Goal: Task Accomplishment & Management: Manage account settings

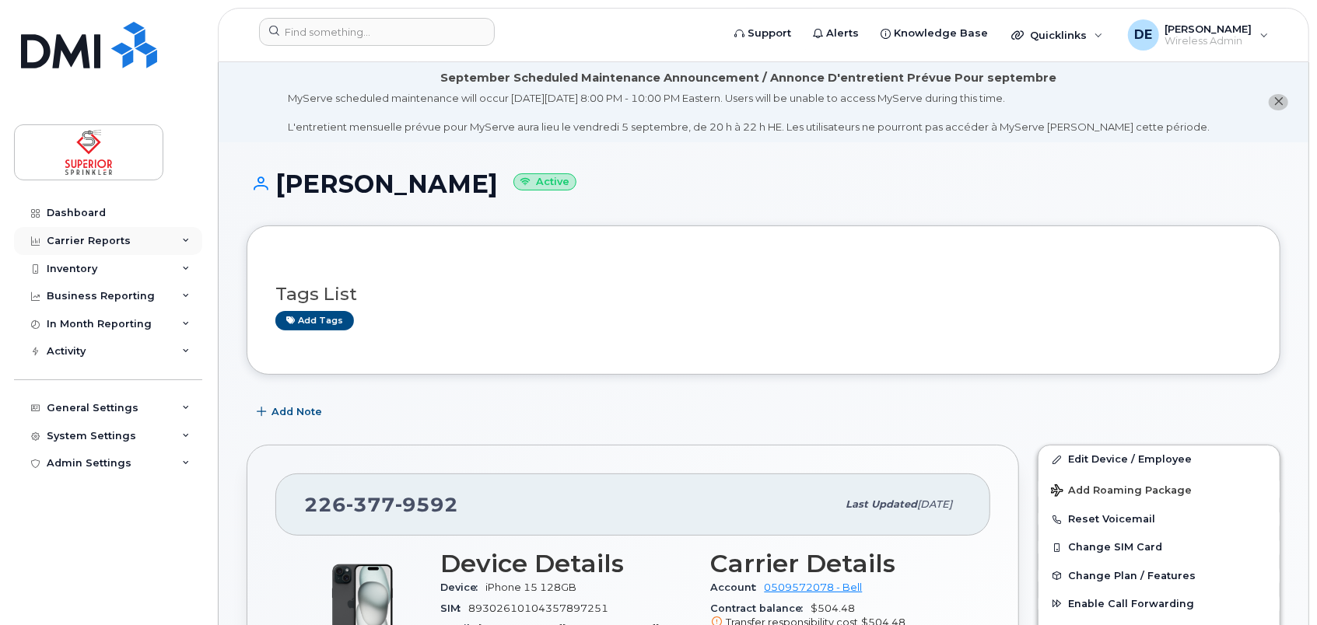
click at [101, 241] on div "Carrier Reports" at bounding box center [89, 241] width 84 height 12
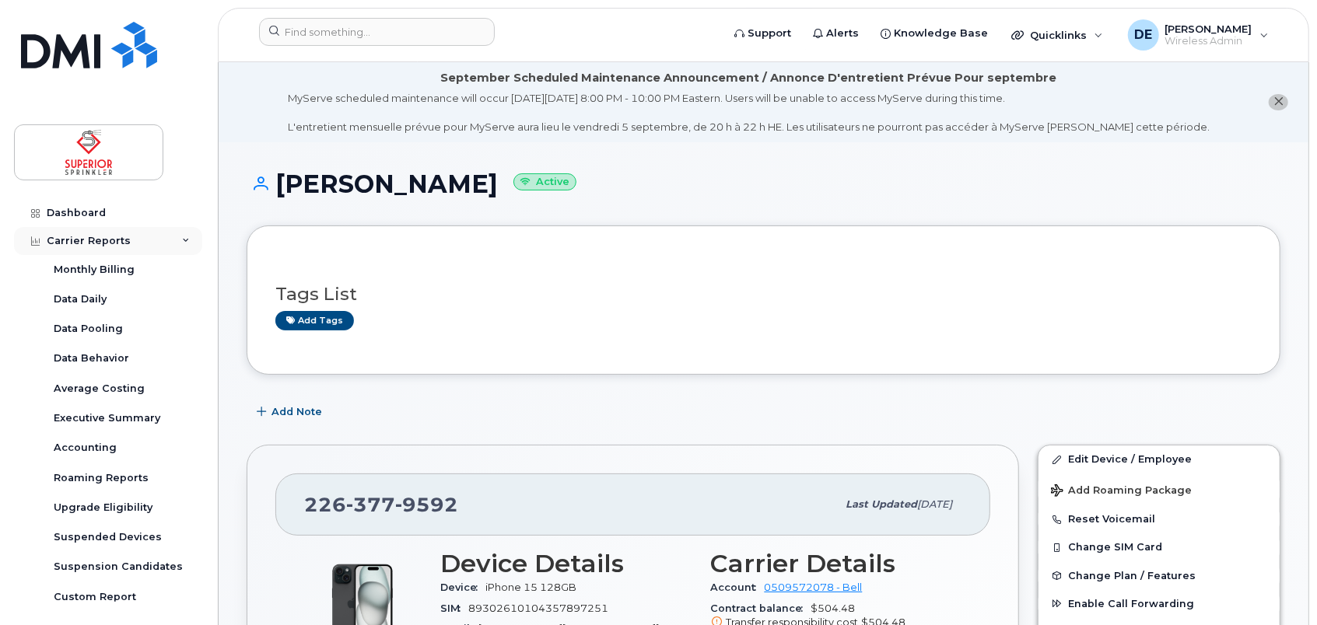
click at [101, 241] on div "Carrier Reports" at bounding box center [89, 241] width 84 height 12
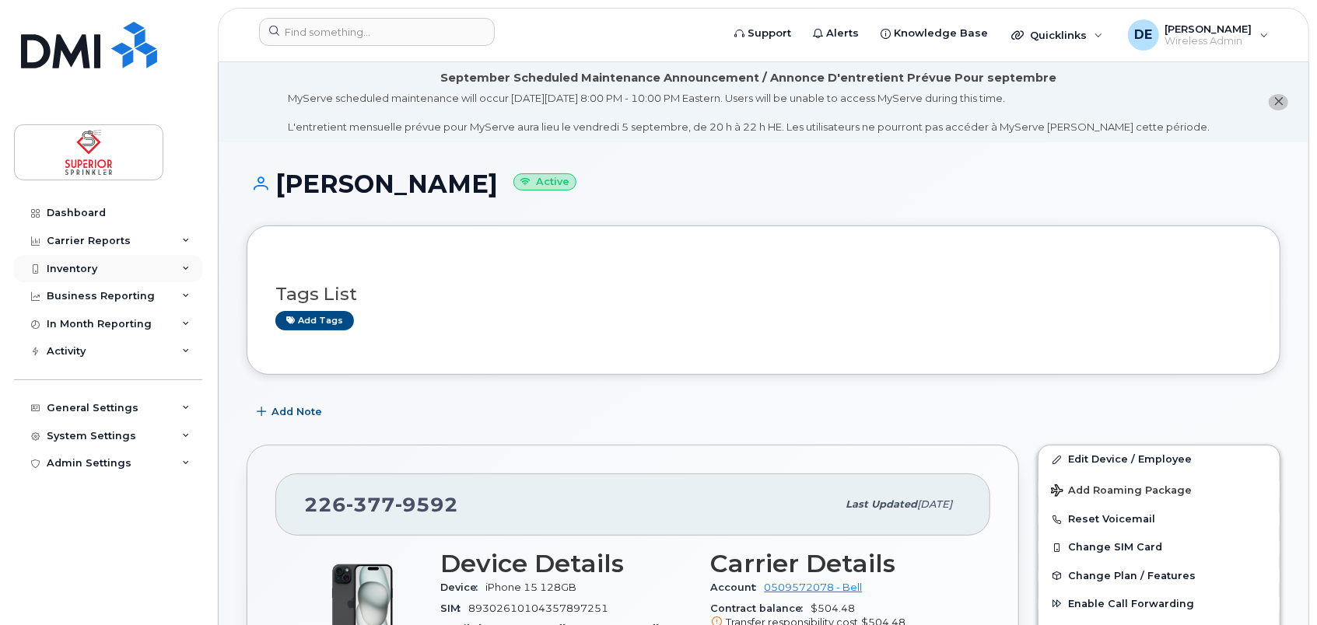
click at [103, 261] on div "Inventory" at bounding box center [108, 269] width 188 height 28
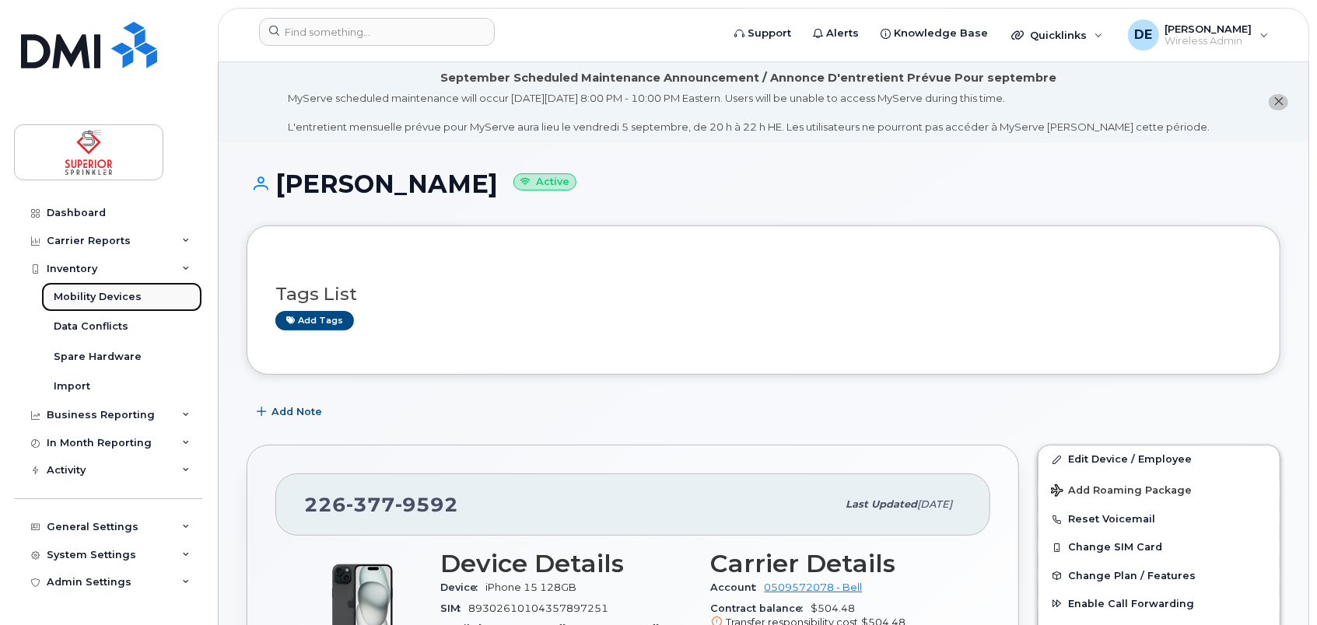
click at [114, 294] on div "Mobility Devices" at bounding box center [98, 297] width 88 height 14
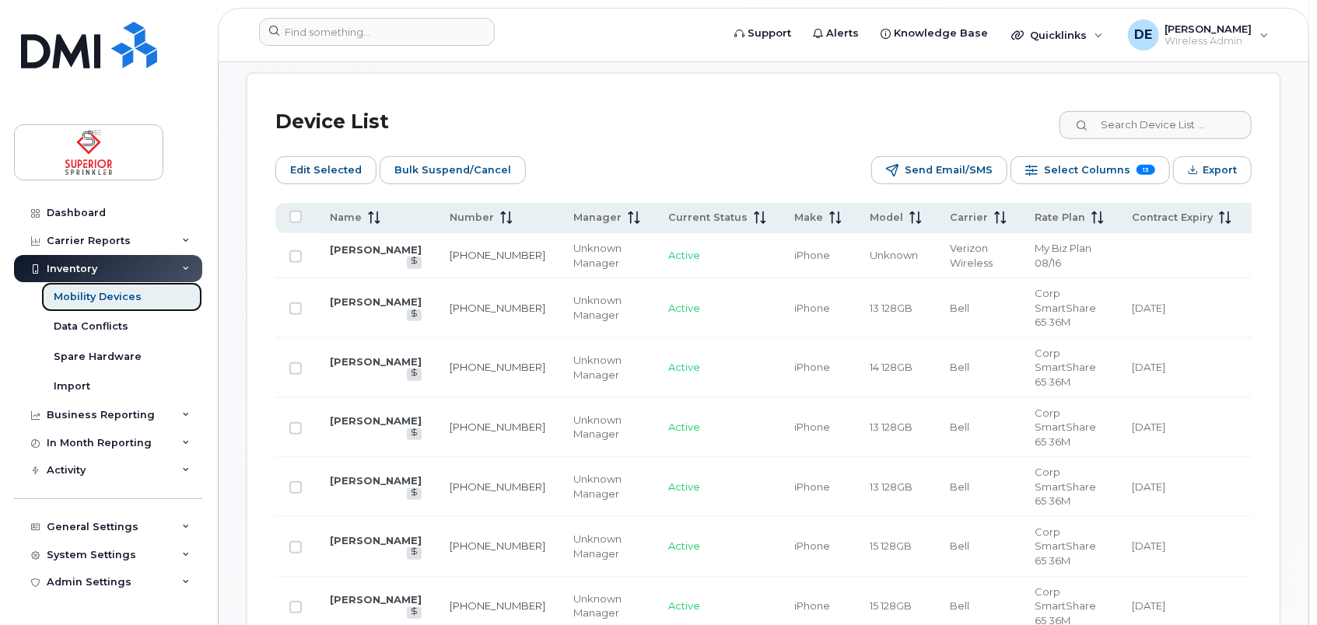
scroll to position [707, 0]
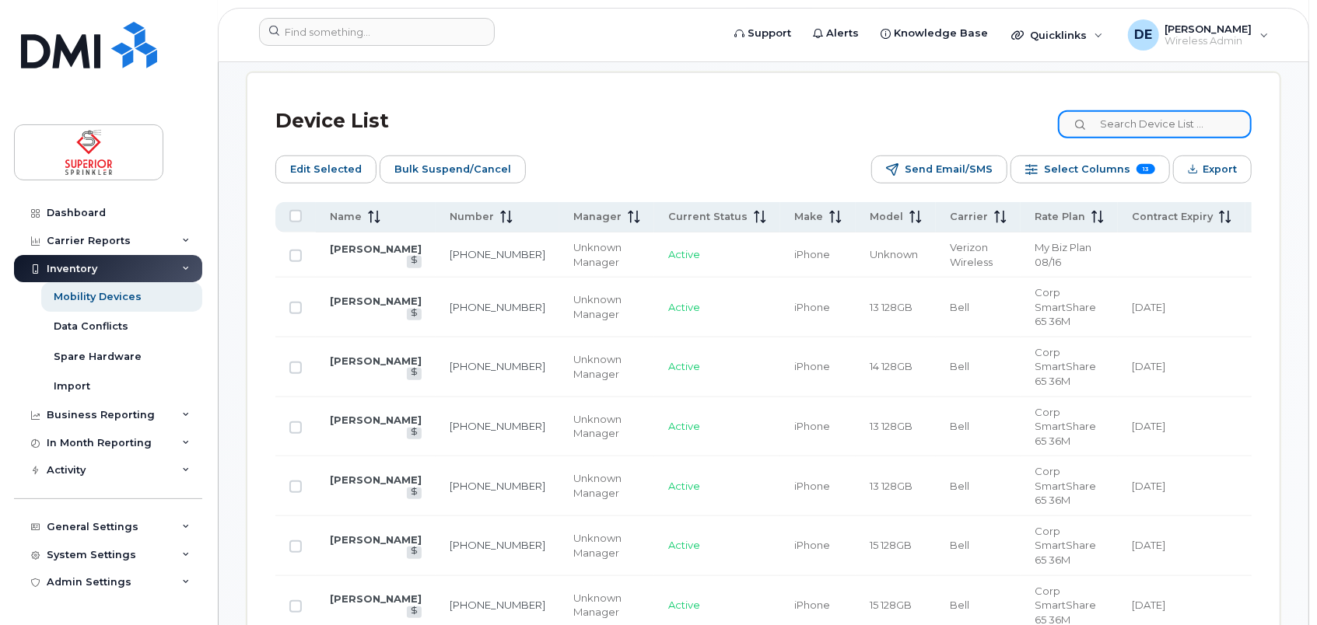
click at [1183, 121] on input at bounding box center [1155, 124] width 194 height 28
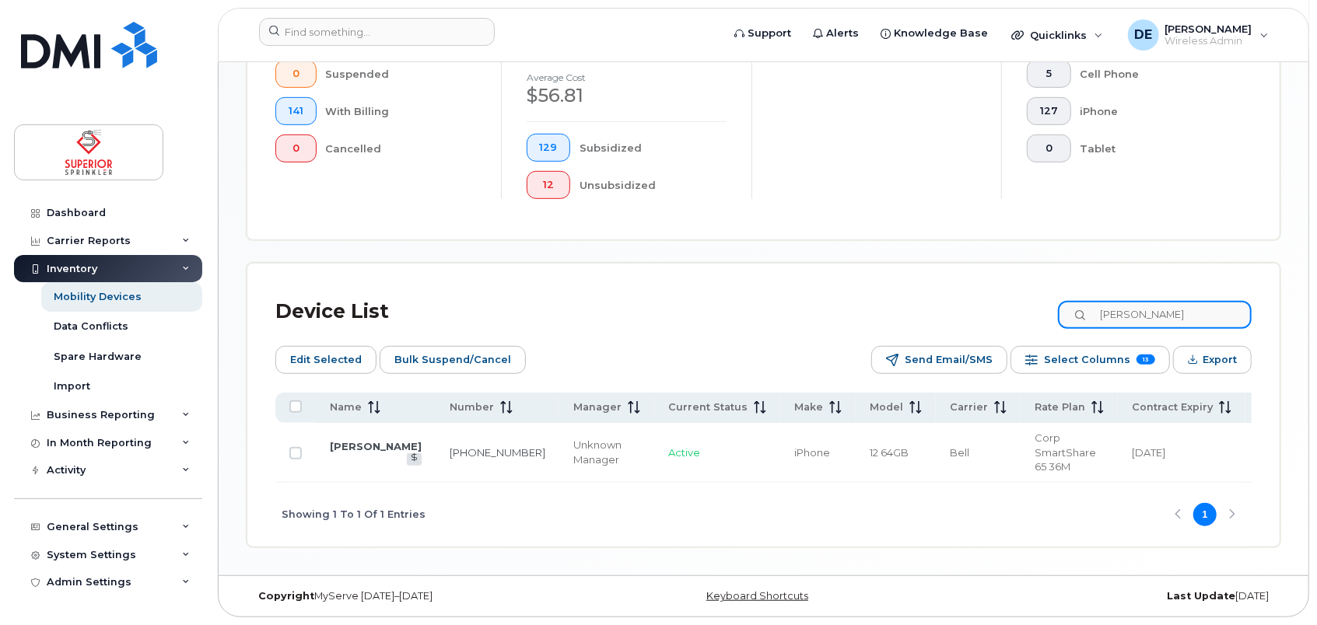
type input "sean"
drag, startPoint x: 810, startPoint y: 478, endPoint x: 826, endPoint y: 478, distance: 15.6
click at [855, 478] on td "12 64GB" at bounding box center [895, 453] width 80 height 60
click at [874, 298] on div "Device List sean" at bounding box center [763, 312] width 976 height 40
drag, startPoint x: 960, startPoint y: 478, endPoint x: 1023, endPoint y: 478, distance: 62.2
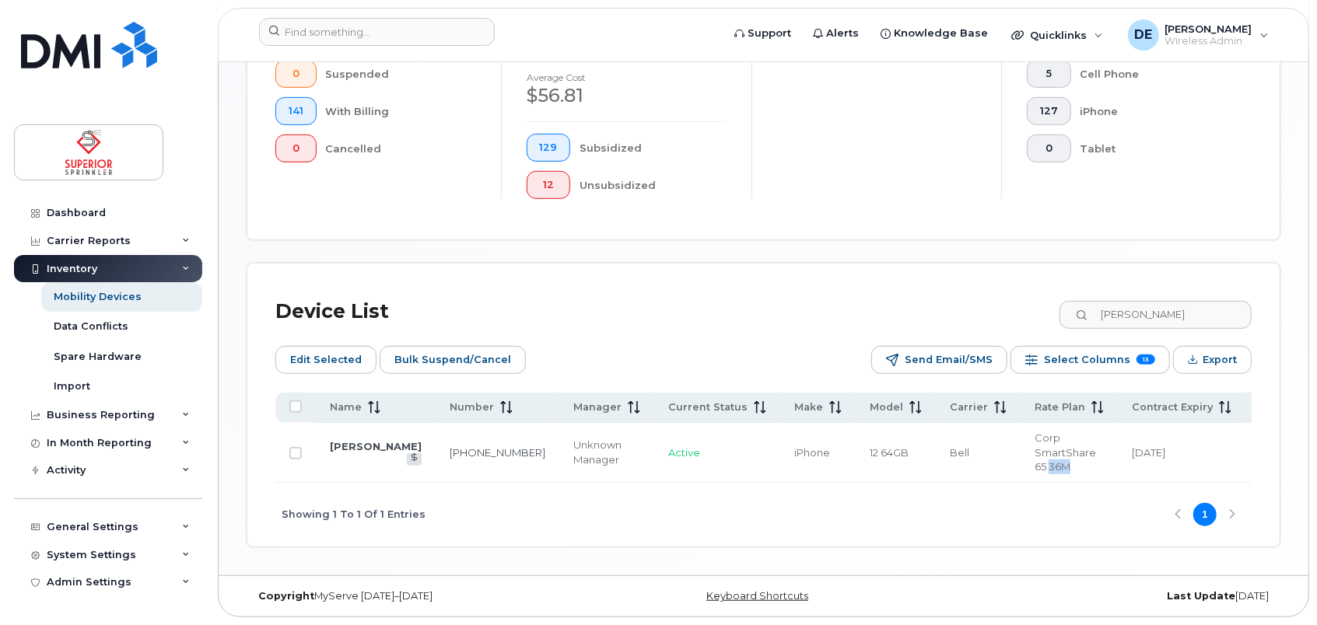
click at [1023, 478] on td "Corp SmartShare 65 36M" at bounding box center [1068, 453] width 97 height 60
drag, startPoint x: 1023, startPoint y: 478, endPoint x: 909, endPoint y: 306, distance: 205.3
click at [909, 306] on div "Device List sean" at bounding box center [763, 312] width 976 height 40
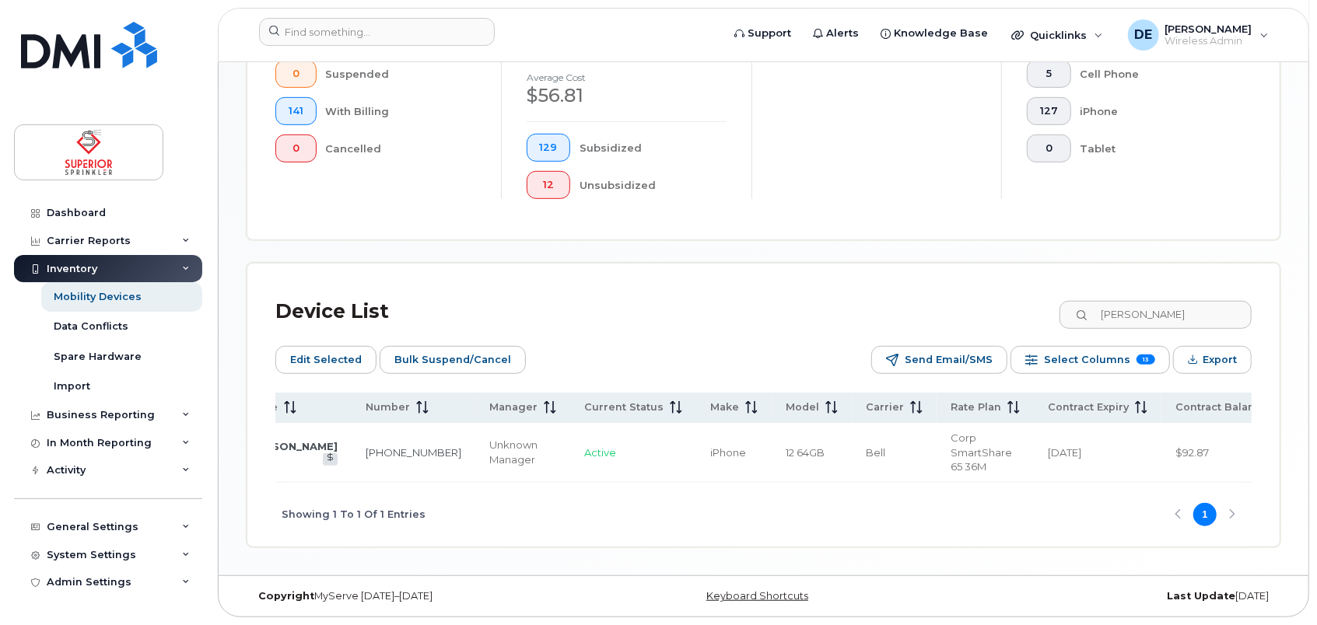
scroll to position [0, 0]
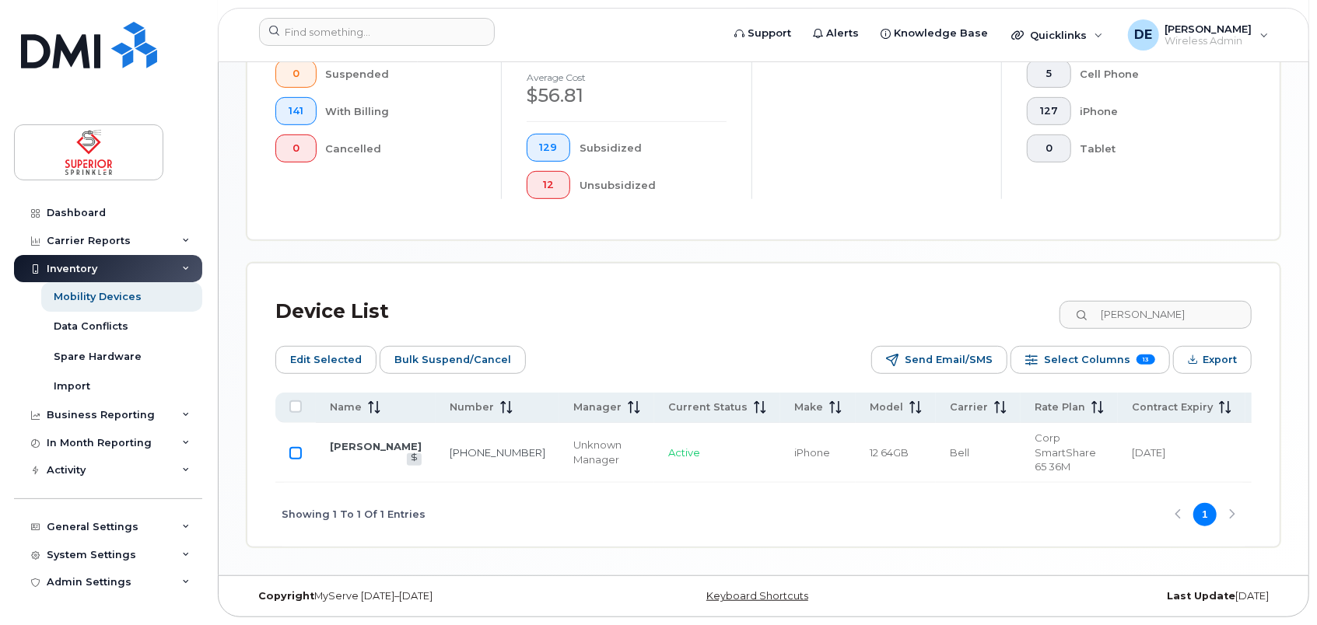
click at [299, 449] on input "Row Unselected" at bounding box center [295, 453] width 12 height 12
checkbox input "true"
click at [348, 445] on link "[PERSON_NAME]" at bounding box center [376, 446] width 92 height 12
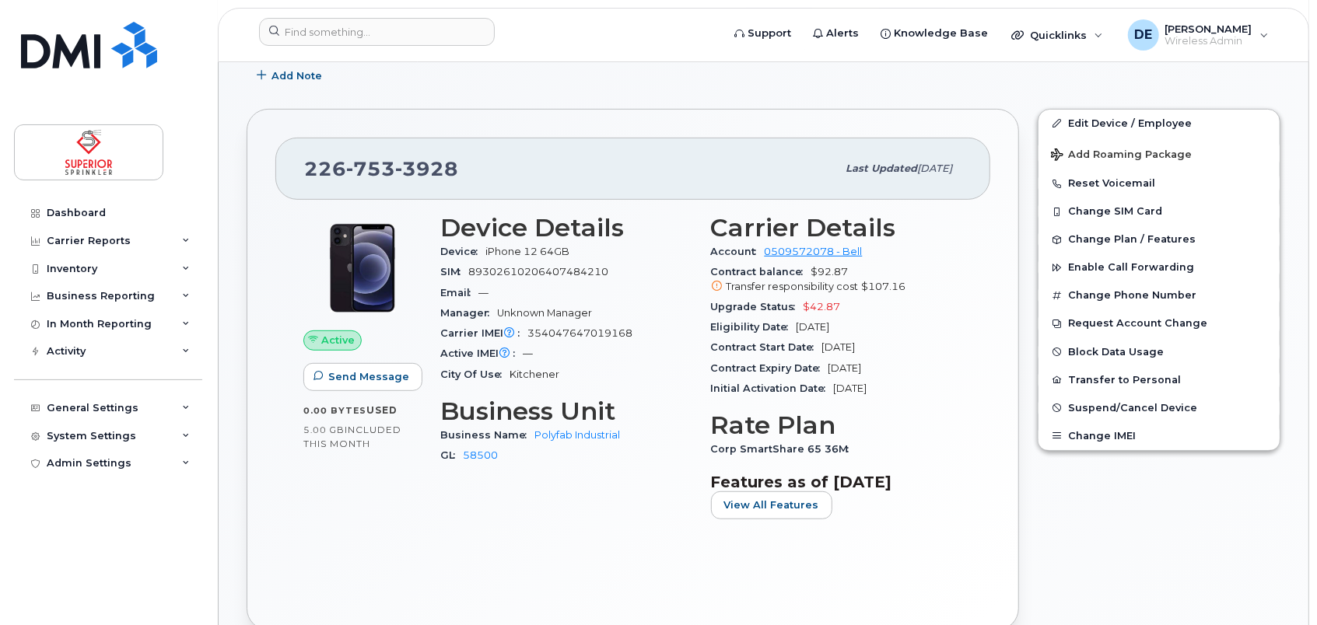
scroll to position [467, 0]
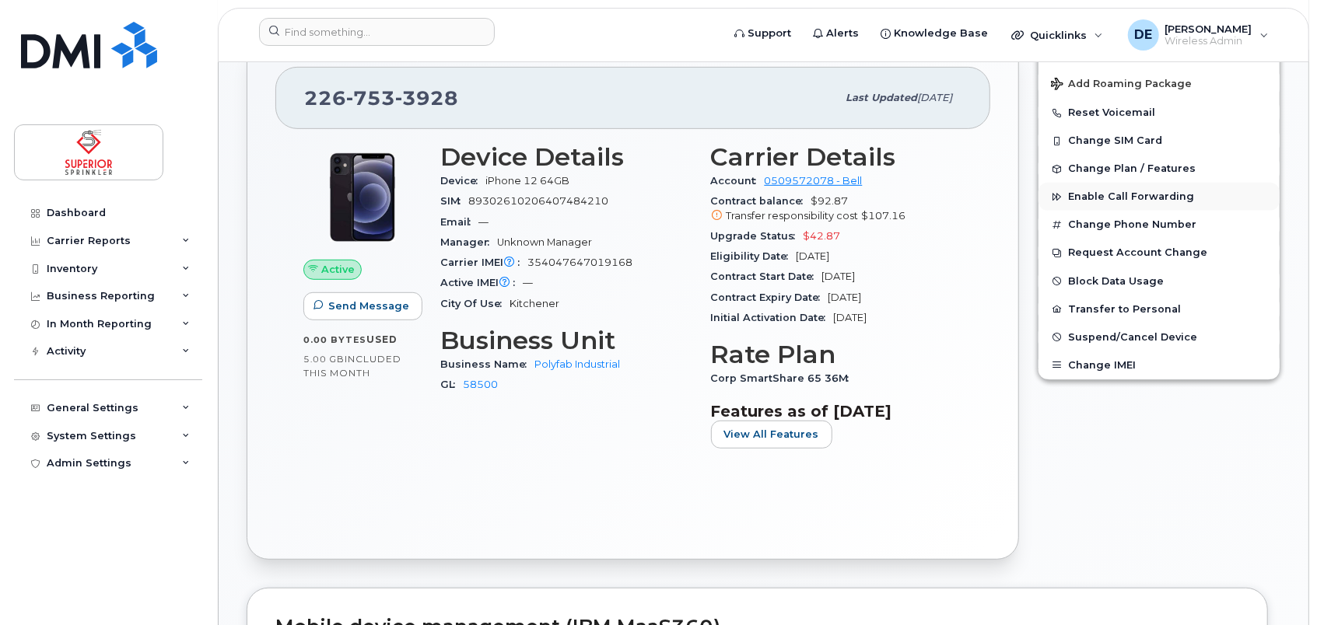
click at [1131, 193] on span "Enable Call Forwarding" at bounding box center [1131, 197] width 126 height 12
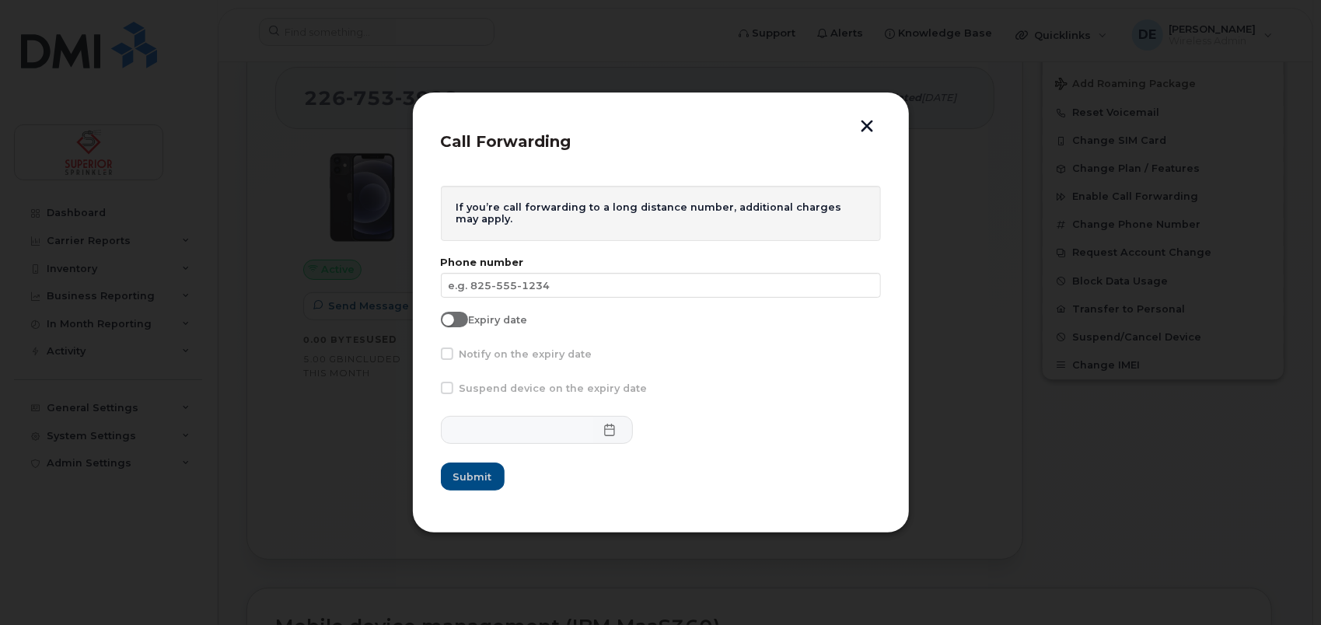
click at [873, 123] on button "button" at bounding box center [867, 128] width 23 height 16
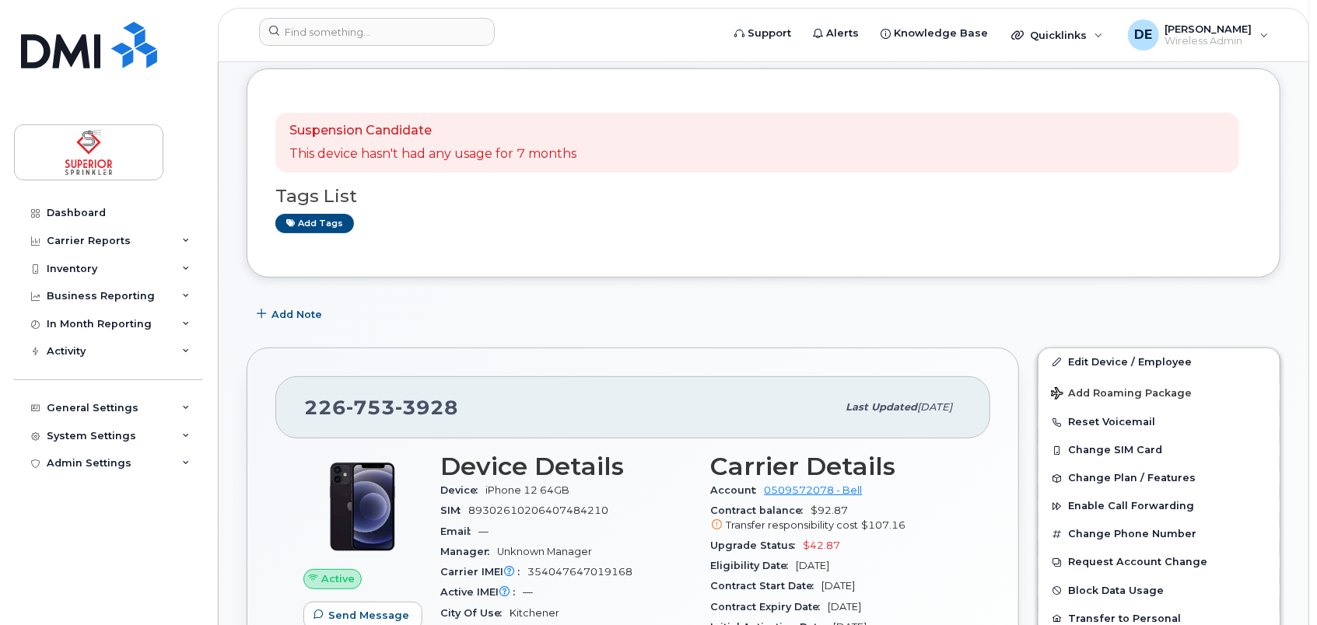
scroll to position [0, 0]
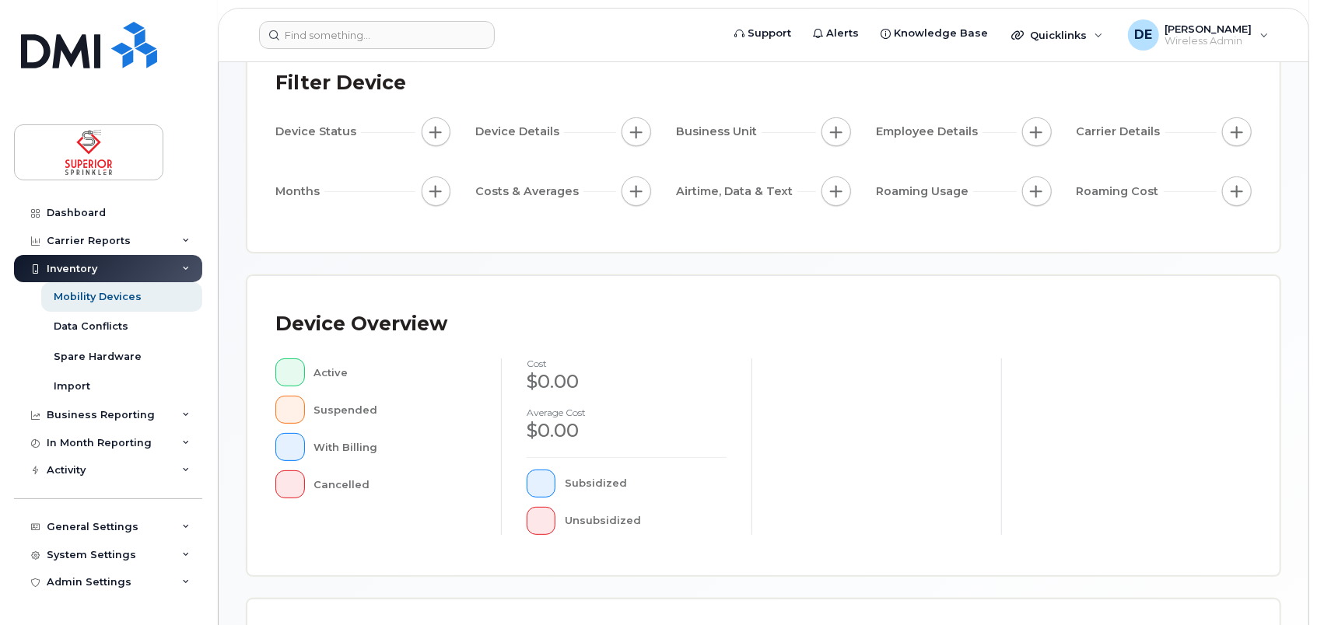
scroll to position [446, 0]
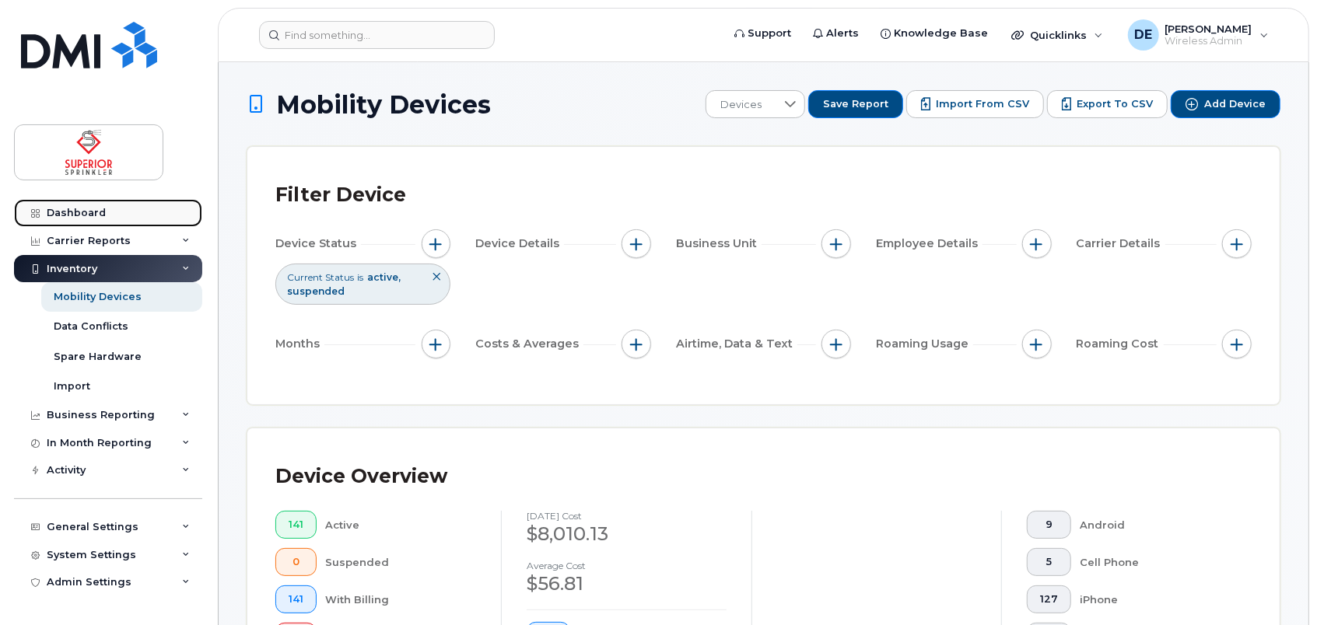
click at [88, 216] on div "Dashboard" at bounding box center [76, 213] width 59 height 12
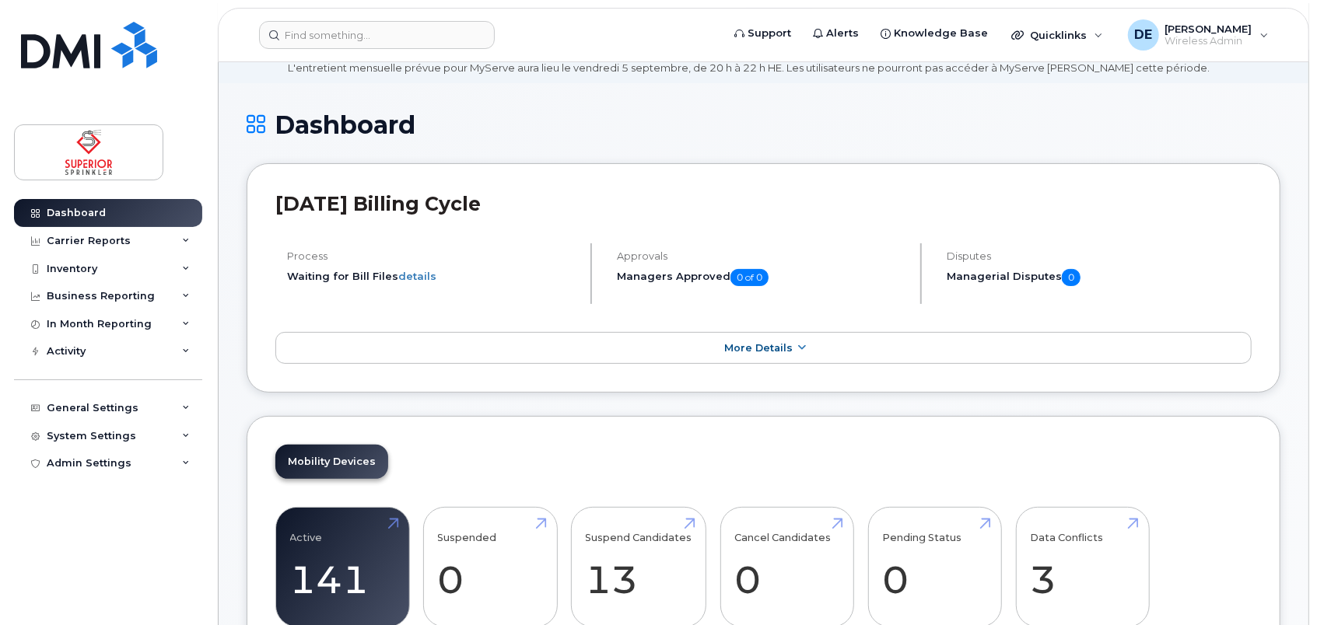
scroll to position [467, 0]
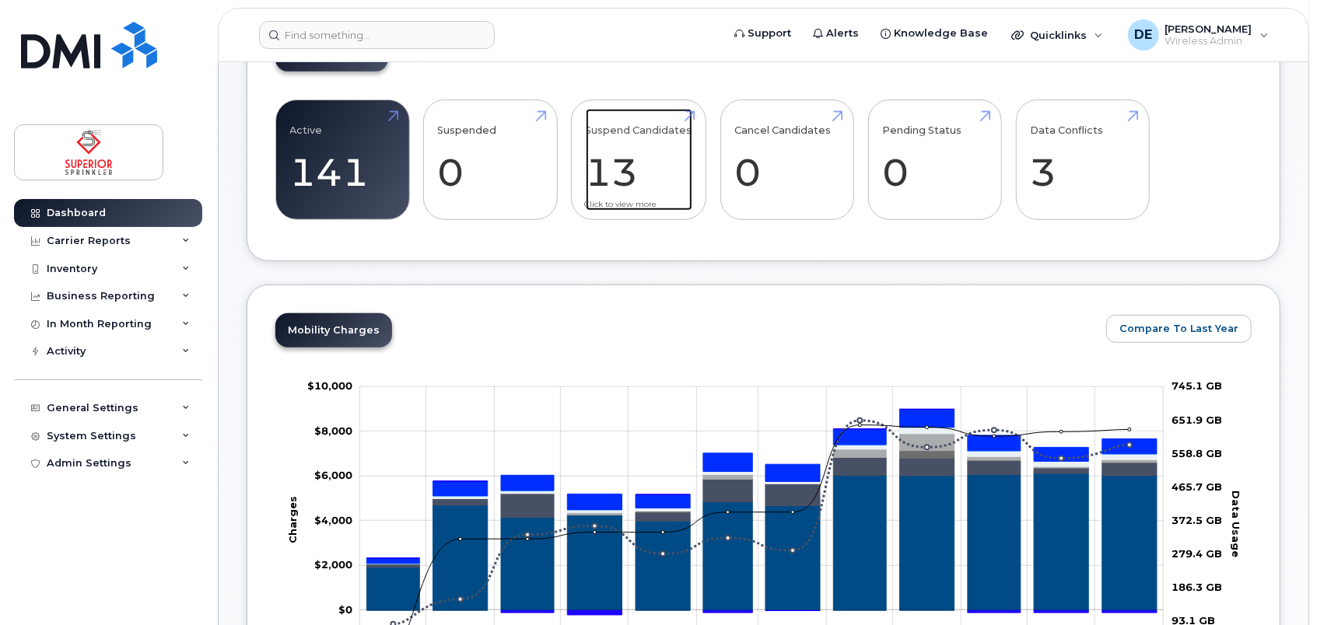
click at [653, 159] on link "Suspend Candidates 13" at bounding box center [639, 160] width 107 height 103
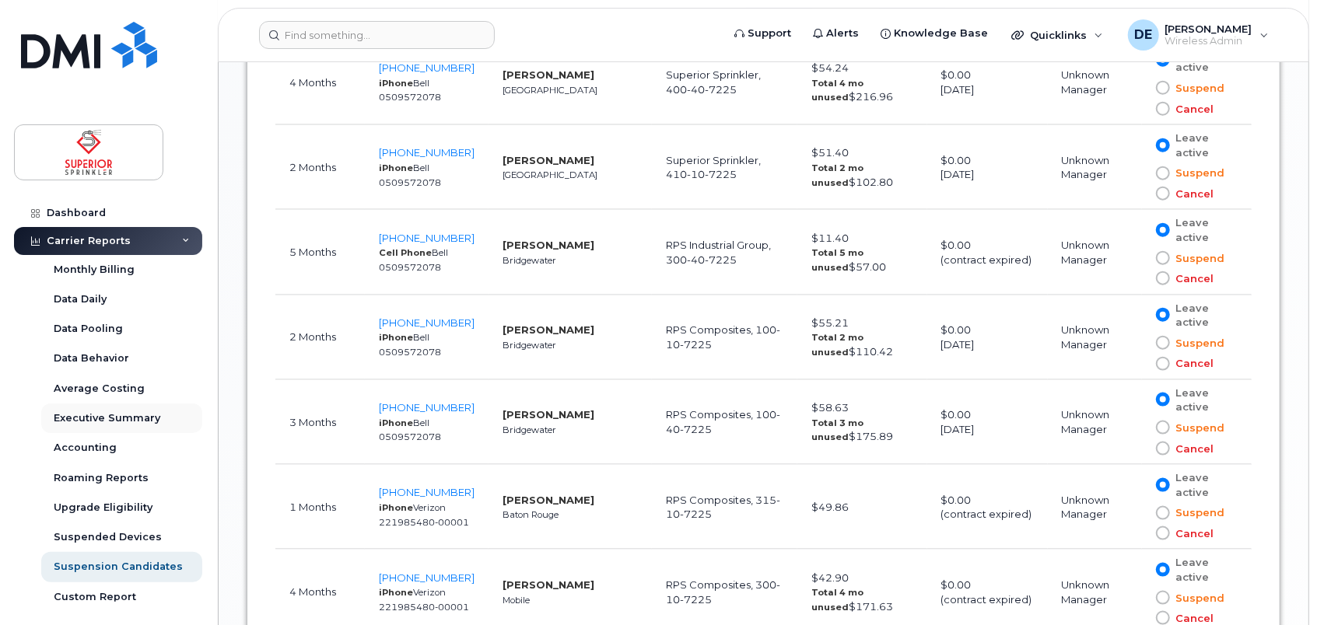
scroll to position [261, 0]
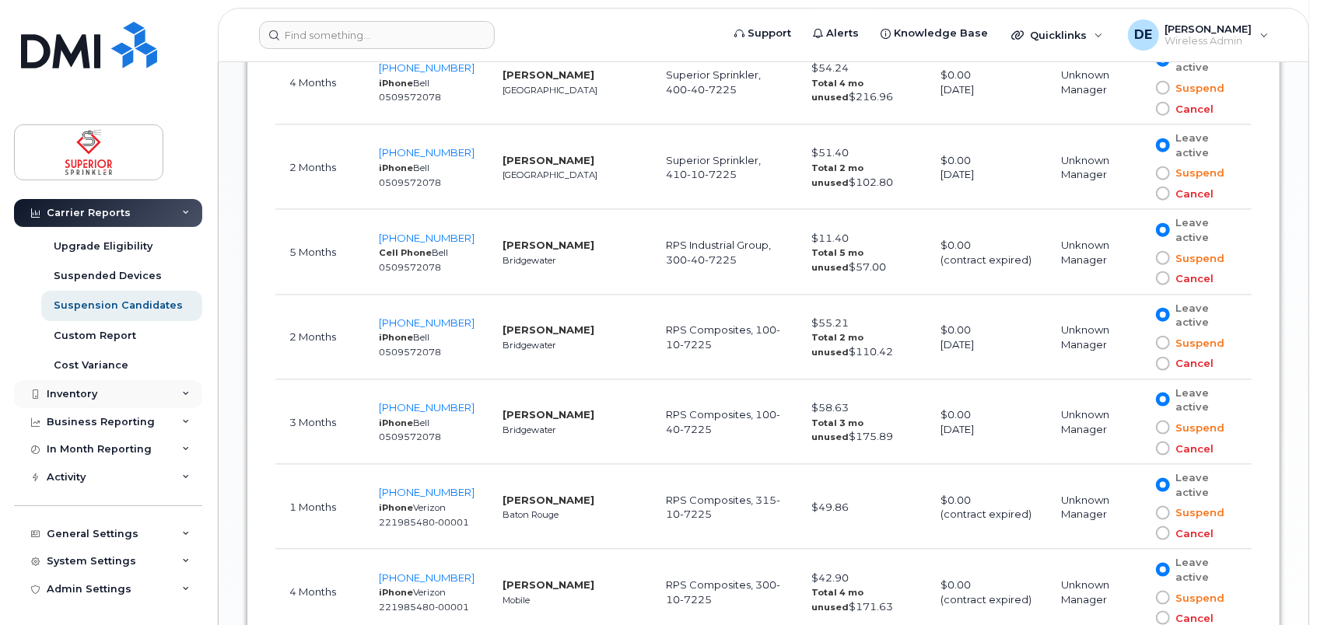
click at [90, 383] on div "Inventory" at bounding box center [108, 394] width 188 height 28
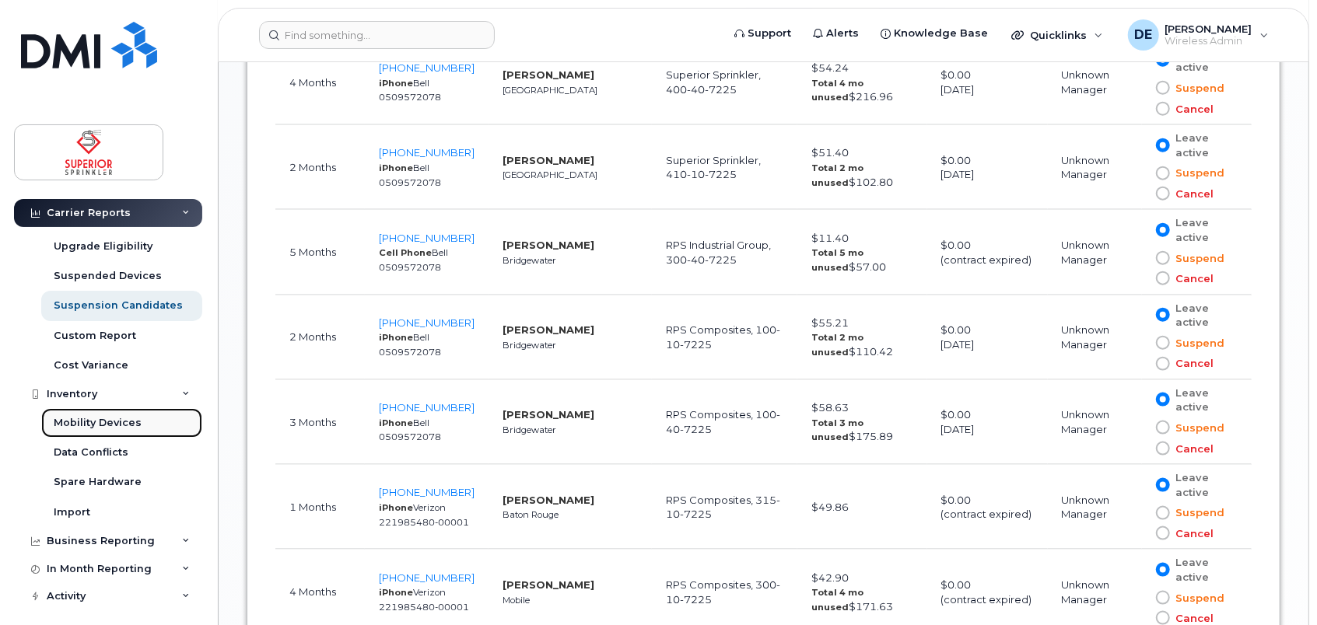
click at [91, 416] on div "Mobility Devices" at bounding box center [98, 423] width 88 height 14
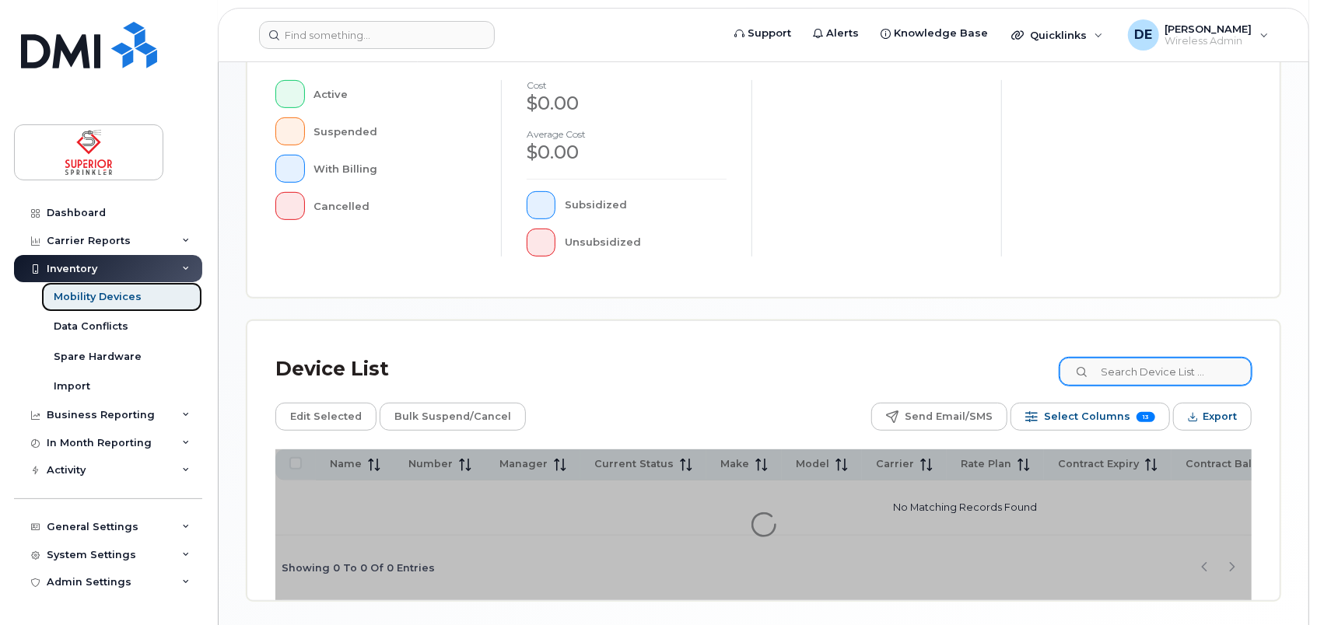
scroll to position [446, 0]
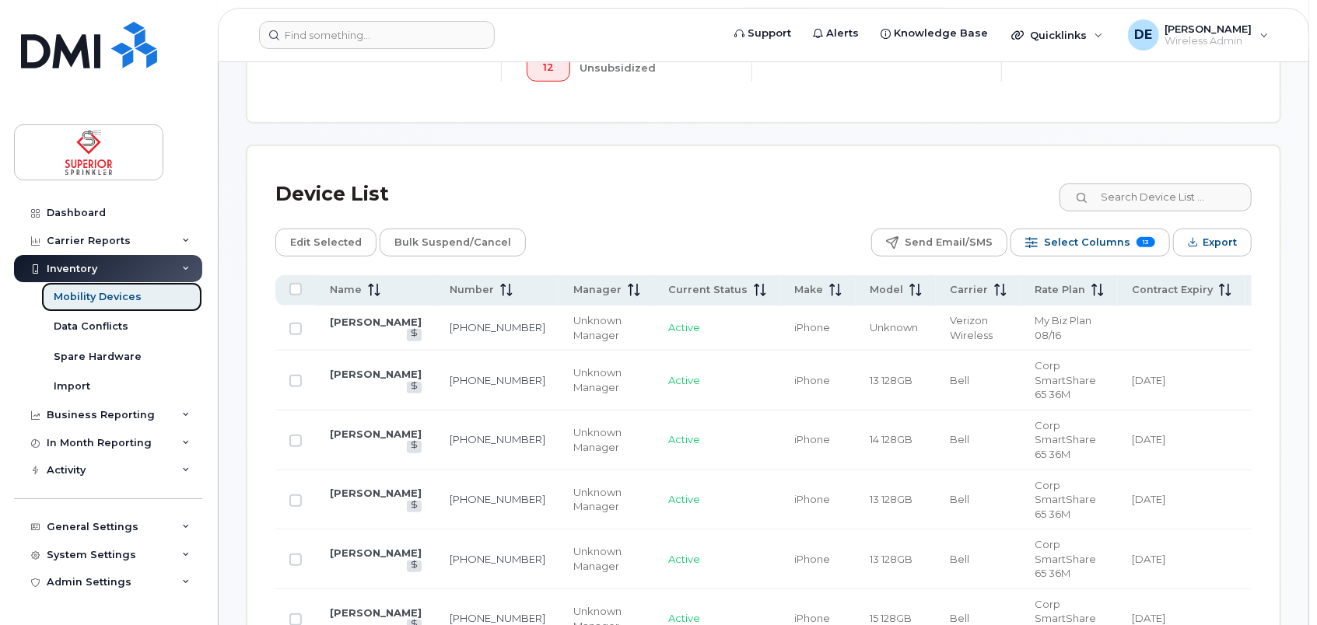
scroll to position [642, 0]
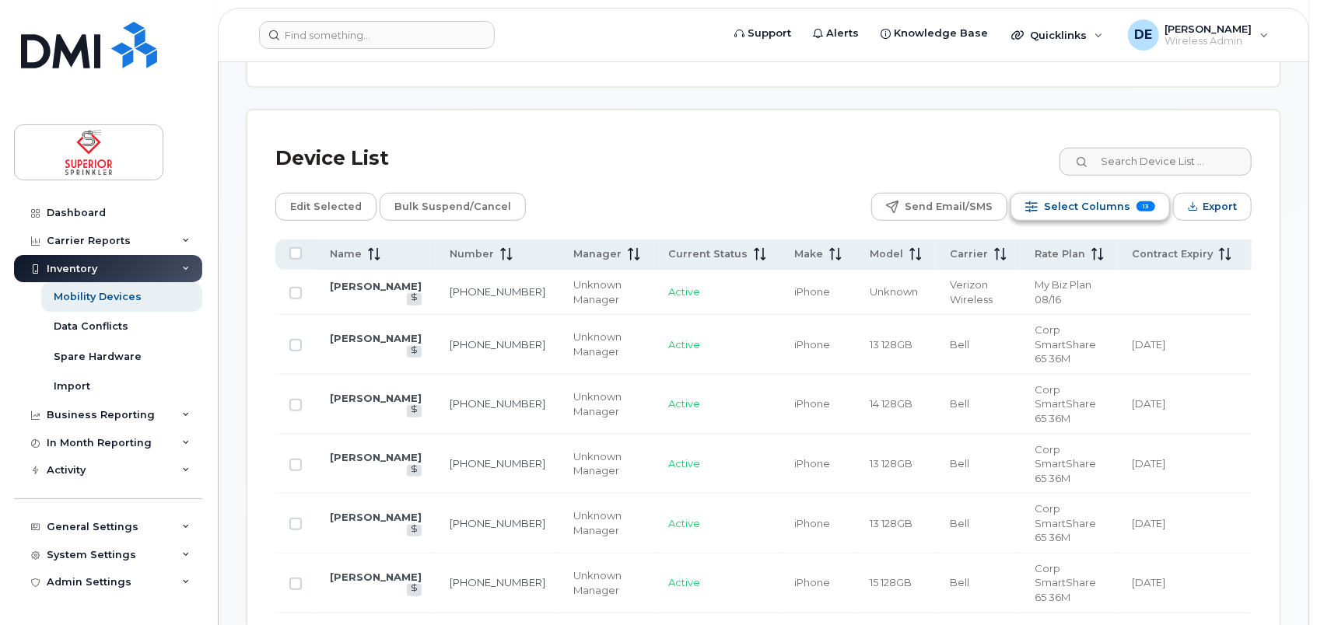
click at [1096, 203] on span "Select Columns" at bounding box center [1087, 206] width 86 height 23
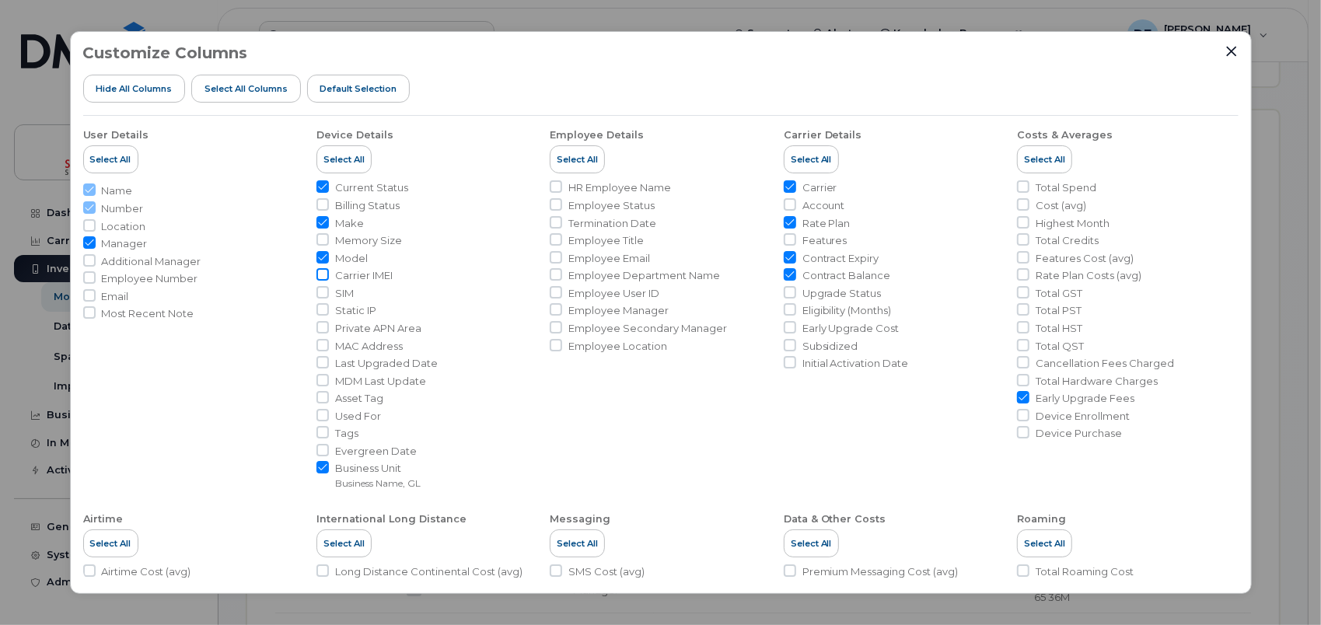
click at [324, 274] on input "Carrier IMEI" at bounding box center [323, 274] width 12 height 12
checkbox input "true"
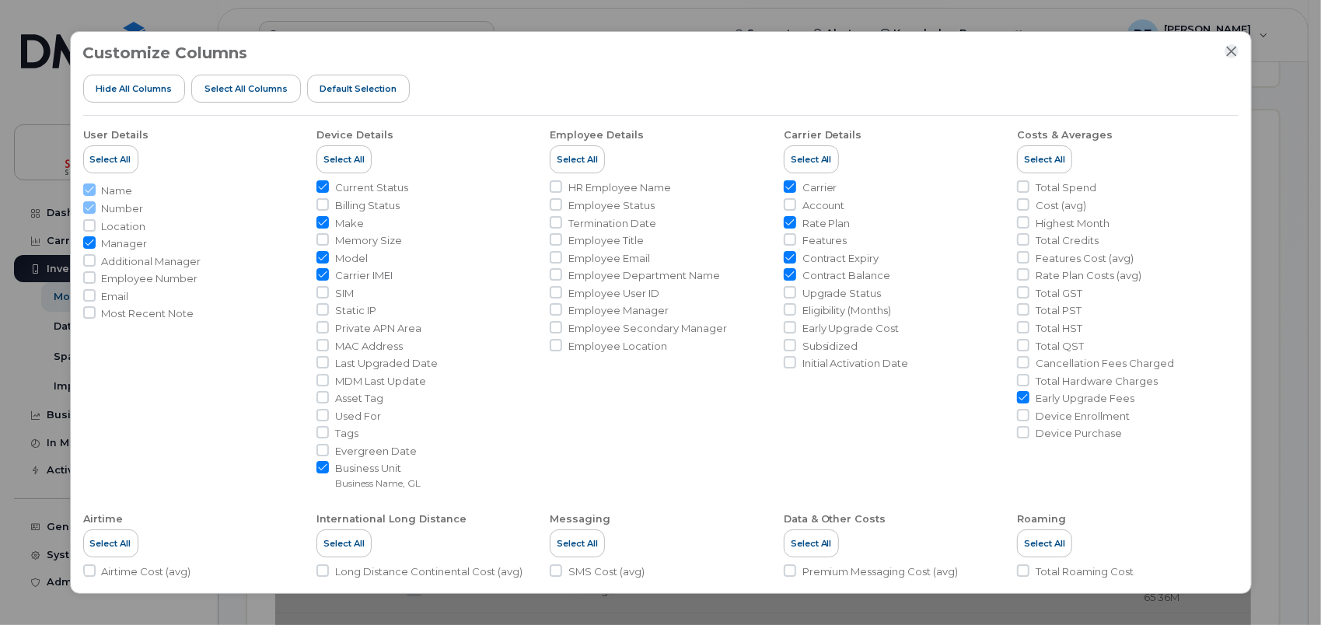
click at [1237, 51] on icon "Close" at bounding box center [1232, 51] width 12 height 12
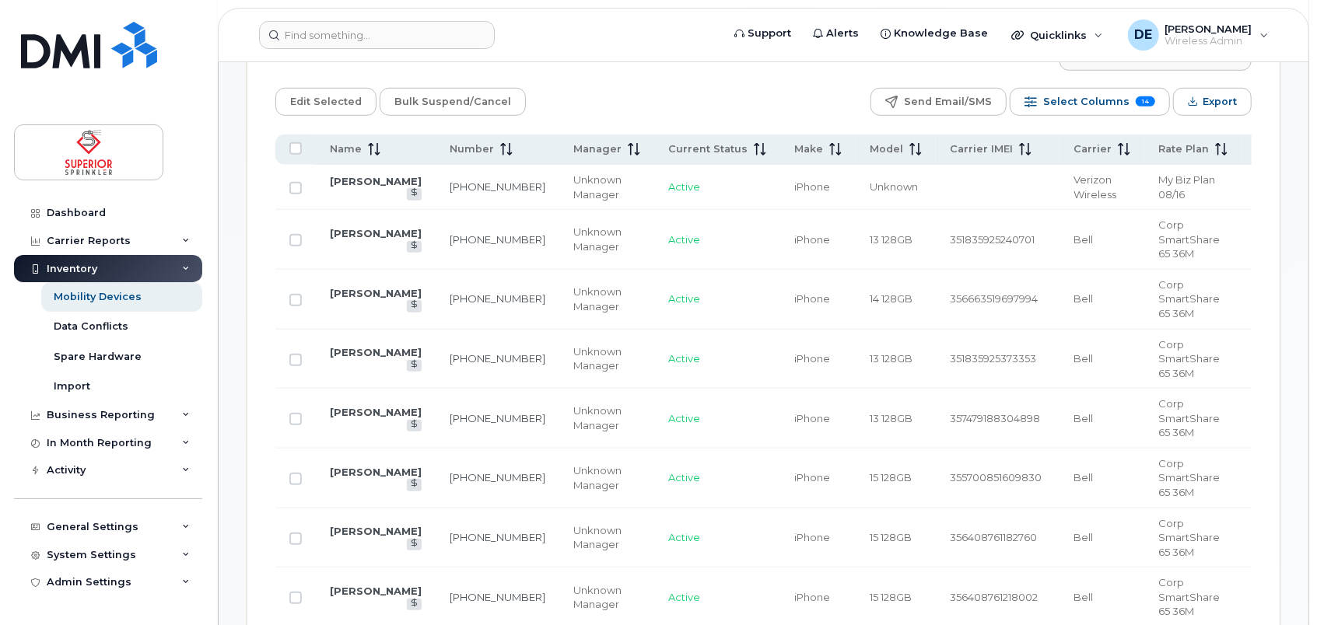
scroll to position [719, 0]
